Goal: Task Accomplishment & Management: Complete application form

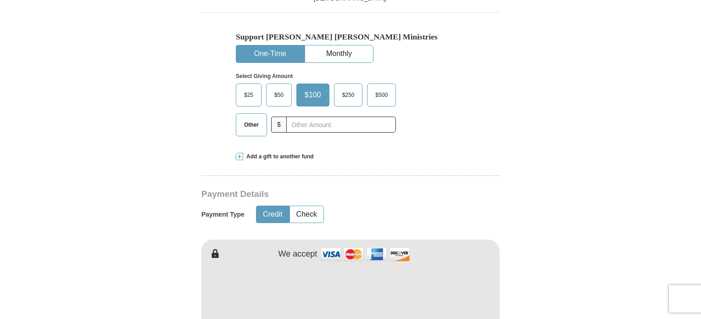
scroll to position [321, 0]
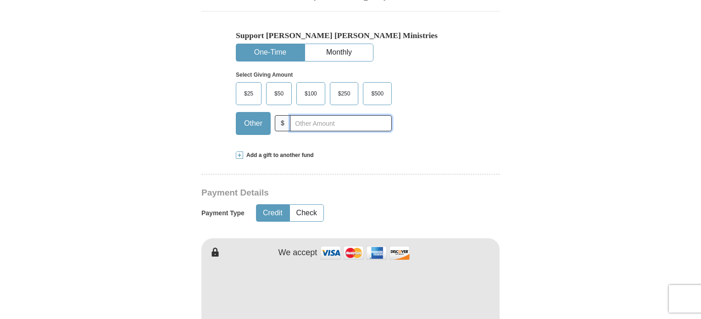
click at [305, 121] on input "text" at bounding box center [341, 123] width 102 height 16
type input "20"
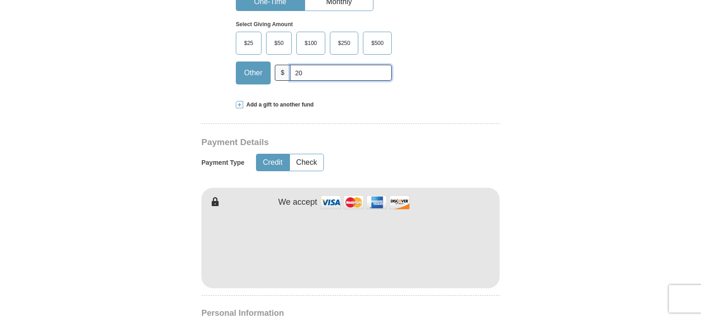
scroll to position [459, 0]
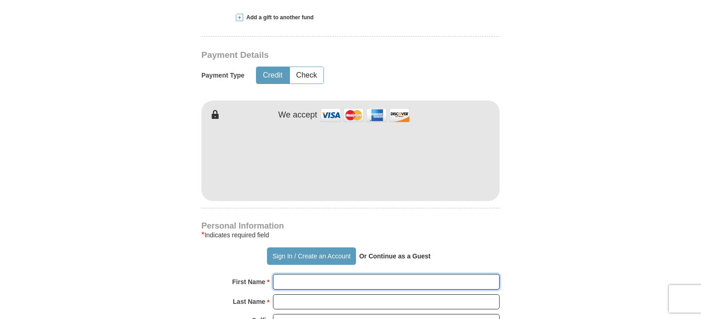
type input "[PERSON_NAME]"
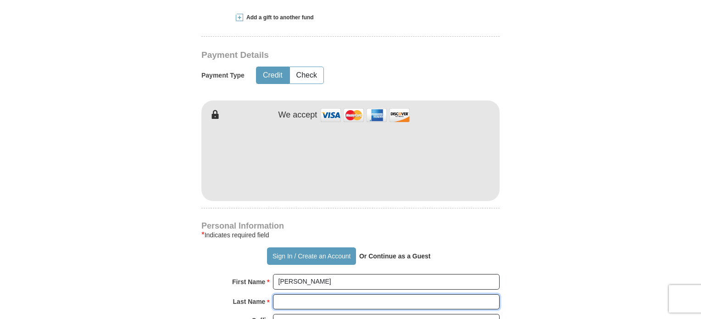
type input "[PERSON_NAME]"
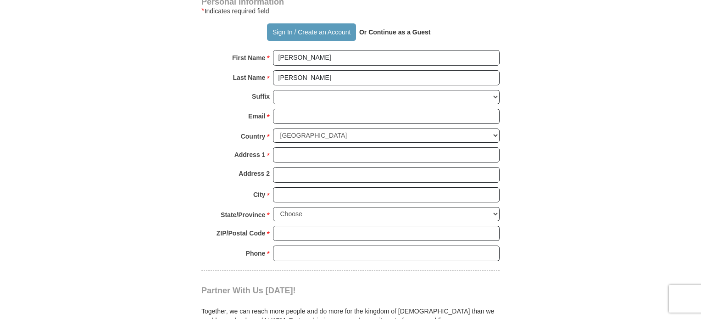
scroll to position [734, 0]
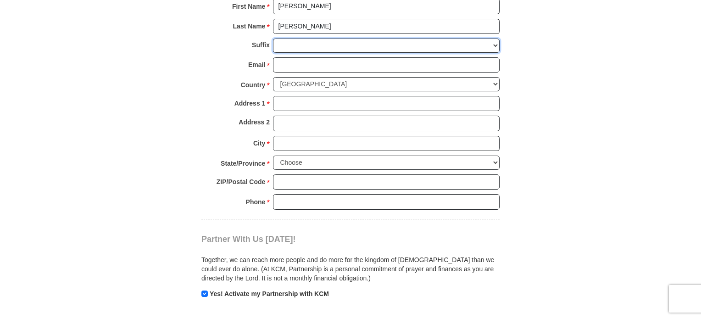
click at [313, 46] on select "[PERSON_NAME] I II III IV V VI" at bounding box center [386, 46] width 227 height 14
select select "Jr"
click at [273, 39] on select "[PERSON_NAME] I II III IV V VI" at bounding box center [386, 46] width 227 height 14
click at [297, 65] on input "Email *" at bounding box center [386, 65] width 227 height 16
type input "[EMAIL_ADDRESS][DOMAIN_NAME]"
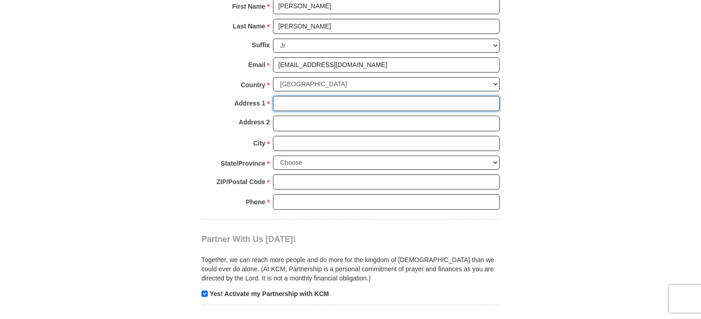
type input "[STREET_ADDRESS][PERSON_NAME]"
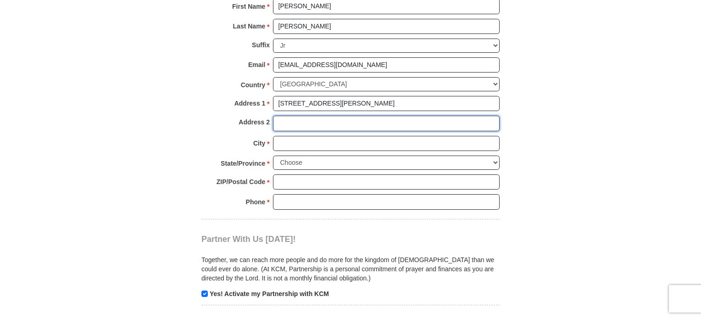
type input "Apt 5662"
type input "[PERSON_NAME] [PERSON_NAME]"
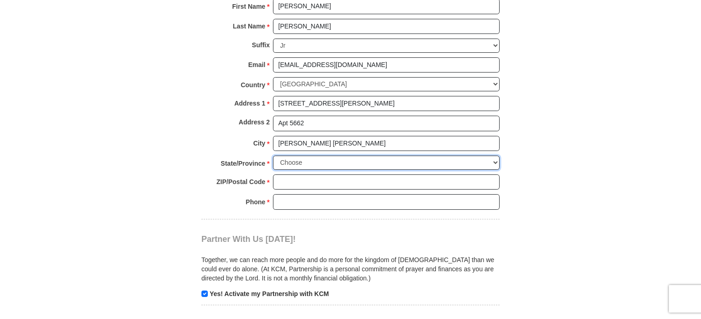
select select "VA"
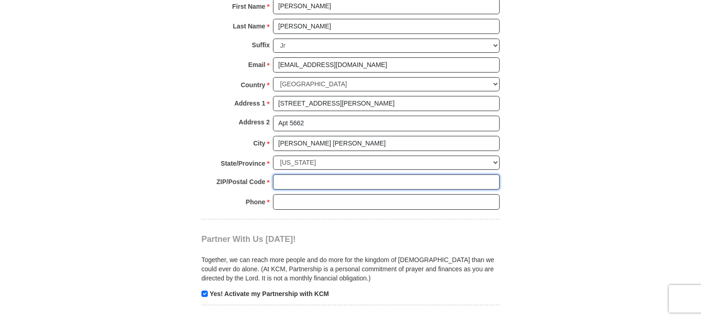
type input "23060"
type input "8045039110"
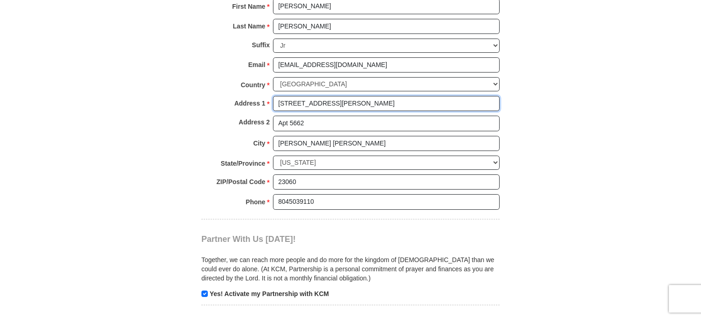
click at [404, 98] on input "[STREET_ADDRESS][PERSON_NAME]" at bounding box center [386, 104] width 227 height 16
type input "4990 [PERSON_NAME]"
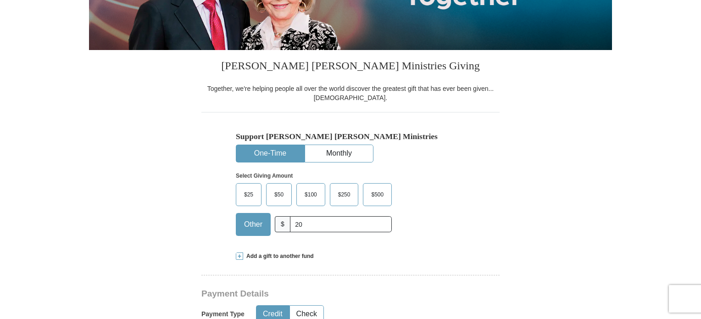
scroll to position [321, 0]
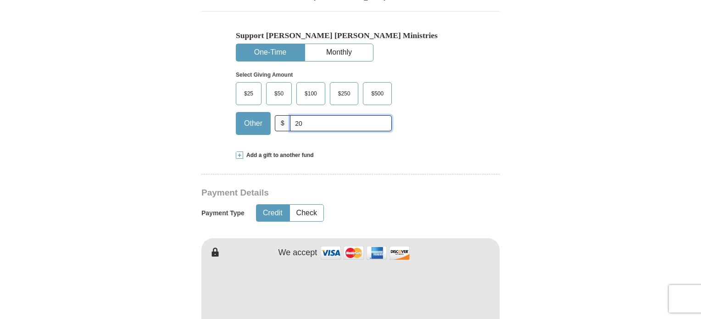
click at [328, 121] on input "20" at bounding box center [341, 123] width 102 height 16
type input "2"
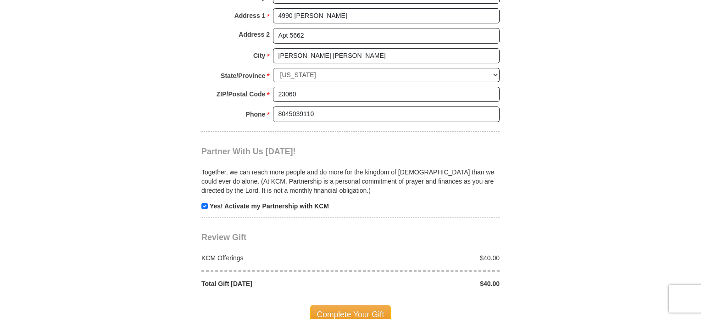
scroll to position [964, 0]
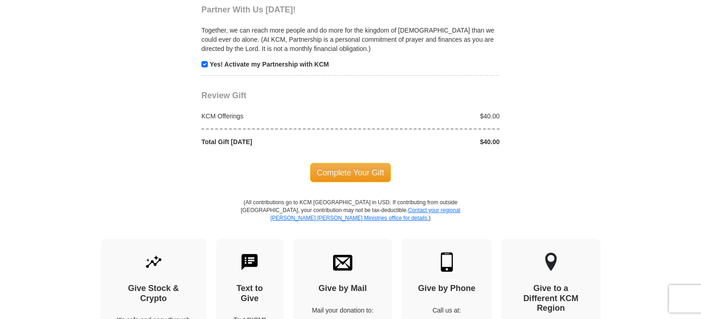
type input "40"
click at [359, 163] on span "Complete Your Gift" at bounding box center [350, 172] width 81 height 19
